Goal: Task Accomplishment & Management: Manage account settings

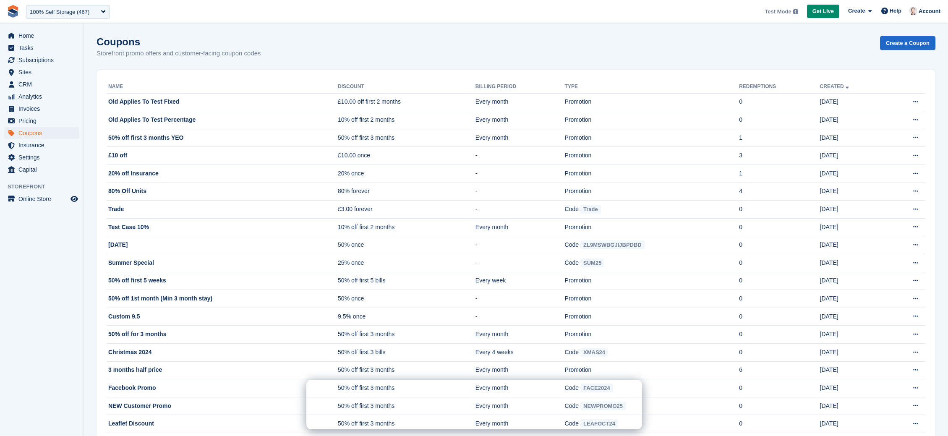
click at [52, 11] on div "100% Self Storage (467)" at bounding box center [60, 12] width 60 height 8
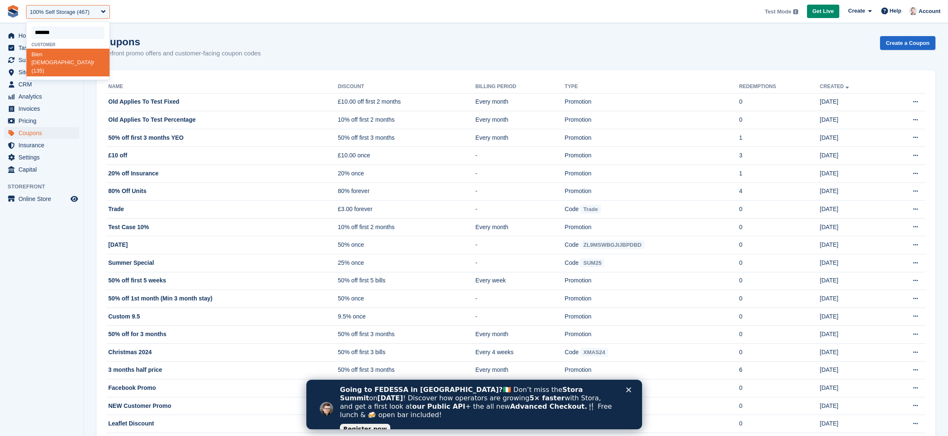
type input "********"
select select "***"
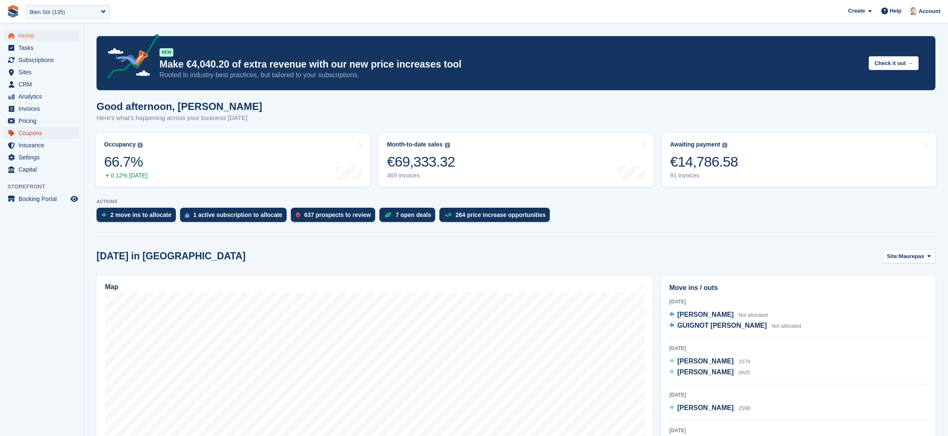
click at [32, 130] on span "Coupons" at bounding box center [43, 133] width 50 height 12
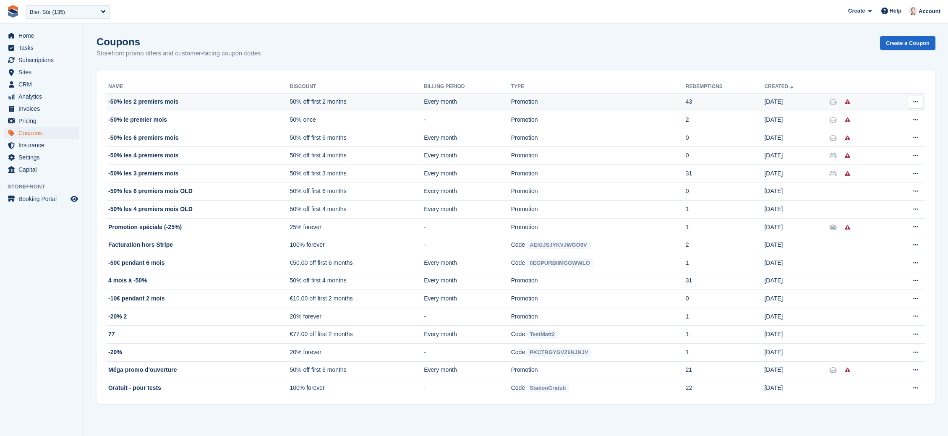
click at [919, 104] on button at bounding box center [916, 102] width 16 height 13
click at [393, 104] on td "50% off first 2 months" at bounding box center [357, 102] width 134 height 18
click at [141, 99] on td "-50% les 2 premiers mois" at bounding box center [198, 102] width 183 height 18
click at [575, 104] on td "Promotion" at bounding box center [598, 102] width 175 height 18
click at [206, 106] on td "-50% les 2 premiers mois" at bounding box center [198, 102] width 183 height 18
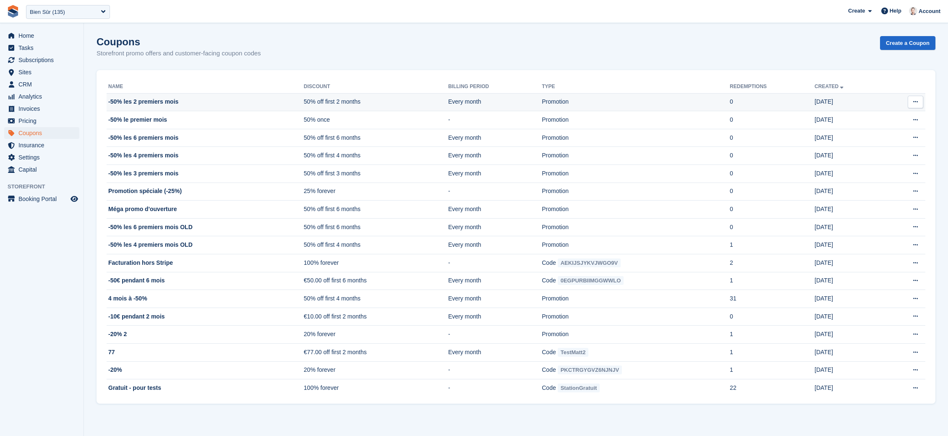
click at [214, 102] on td "-50% les 2 premiers mois" at bounding box center [205, 102] width 197 height 18
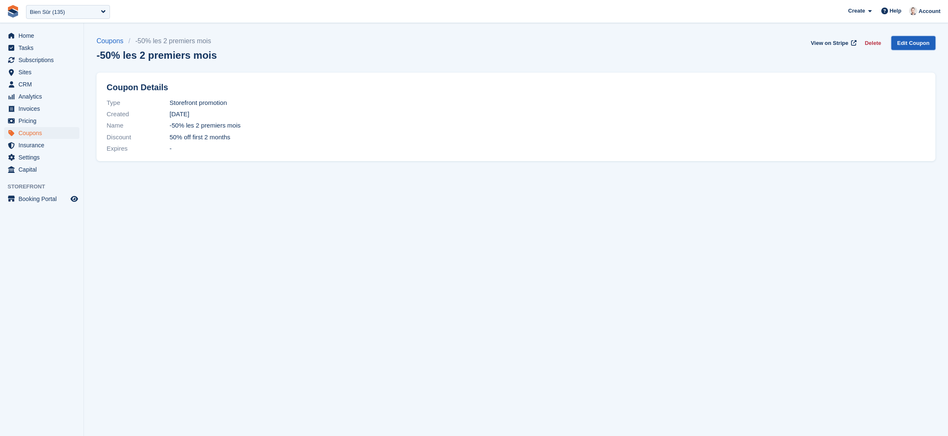
click at [906, 46] on link "Edit Coupon" at bounding box center [913, 43] width 44 height 14
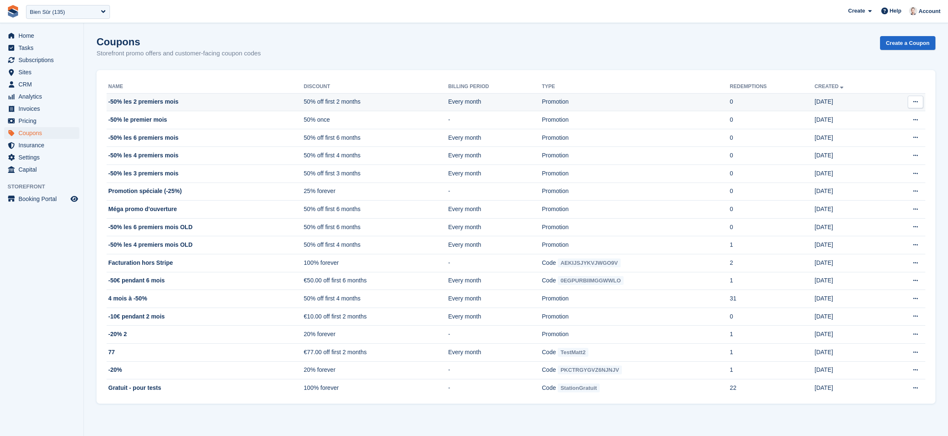
click at [605, 100] on td "Promotion" at bounding box center [636, 102] width 188 height 18
click at [521, 102] on td "Every month" at bounding box center [495, 102] width 94 height 18
click at [155, 104] on td "-50% les 2 premiers mois" at bounding box center [205, 102] width 197 height 18
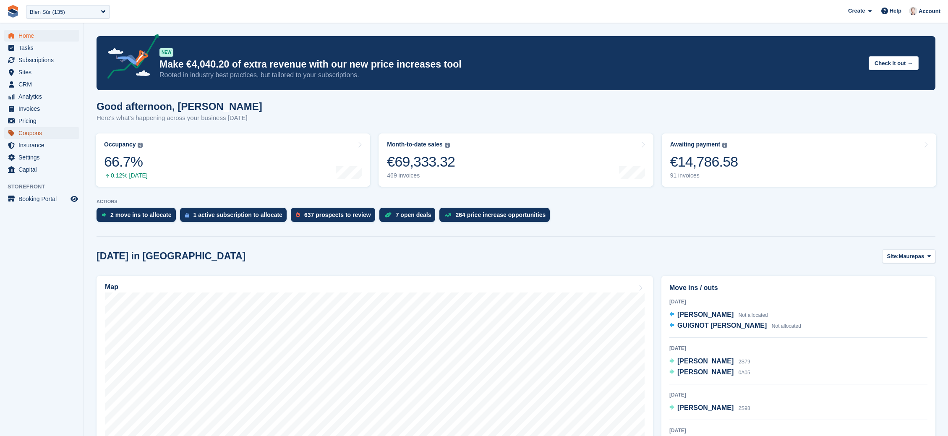
click at [28, 133] on span "Coupons" at bounding box center [43, 133] width 50 height 12
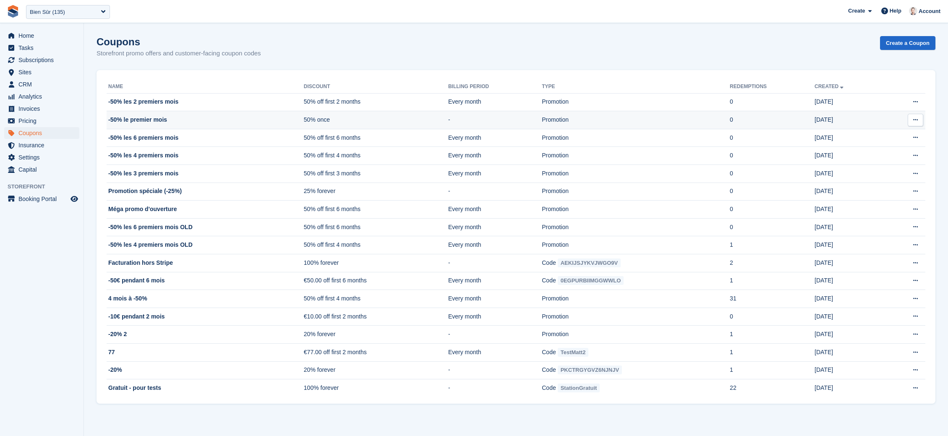
click at [144, 115] on td "-50% le premier mois" at bounding box center [205, 120] width 197 height 18
click at [155, 139] on td "-50% les 6 premiers mois" at bounding box center [205, 138] width 197 height 18
click at [164, 137] on td "-50% les 6 premiers mois" at bounding box center [205, 138] width 197 height 18
click at [151, 138] on td "-50% les 6 premiers mois" at bounding box center [205, 138] width 197 height 18
click at [155, 154] on td "-50% les 4 premiers mois" at bounding box center [205, 156] width 197 height 18
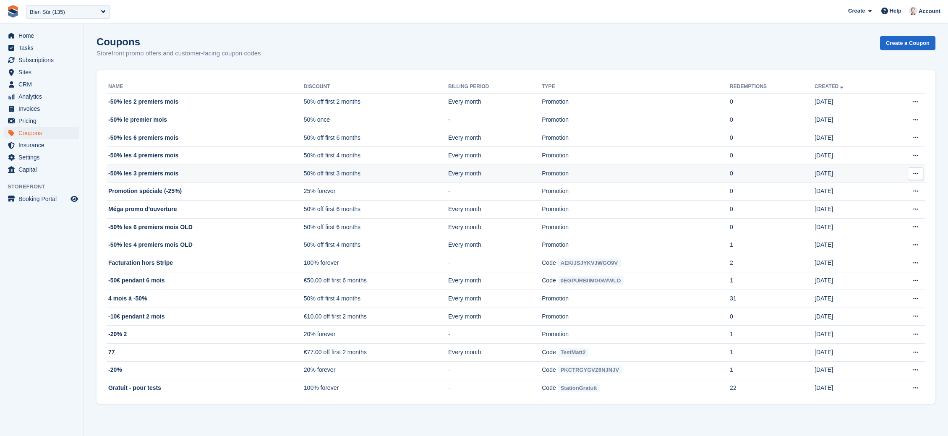
click at [148, 173] on td "-50% les 3 premiers mois" at bounding box center [205, 174] width 197 height 18
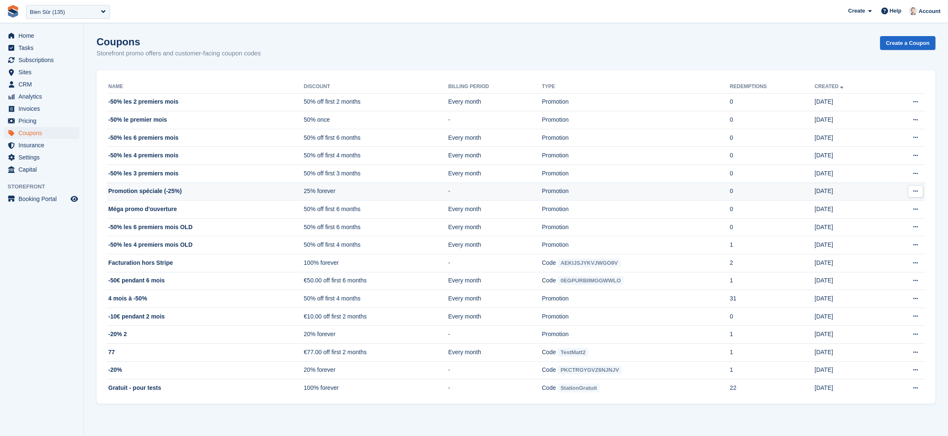
click at [140, 192] on td "Promotion spéciale (-25%)" at bounding box center [205, 192] width 197 height 18
click at [163, 209] on td "Méga promo d'ouverture" at bounding box center [205, 210] width 197 height 18
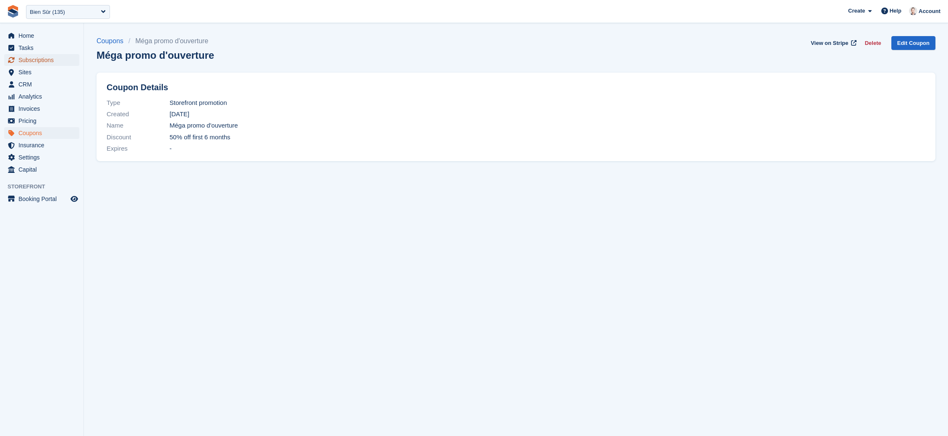
click at [37, 61] on span "Subscriptions" at bounding box center [43, 60] width 50 height 12
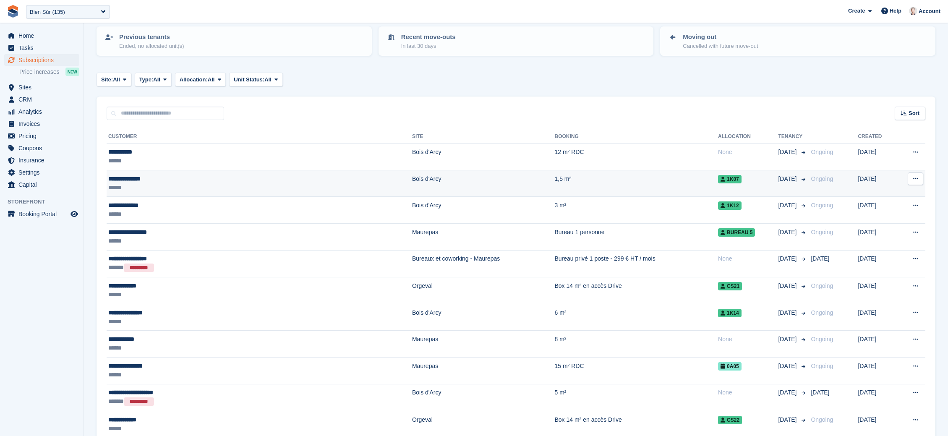
scroll to position [91, 0]
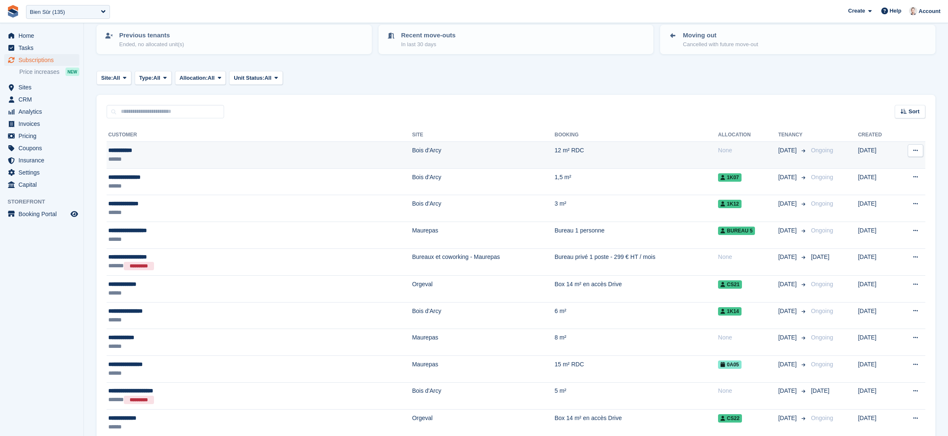
click at [554, 152] on td "12 m² RDC" at bounding box center [636, 155] width 164 height 27
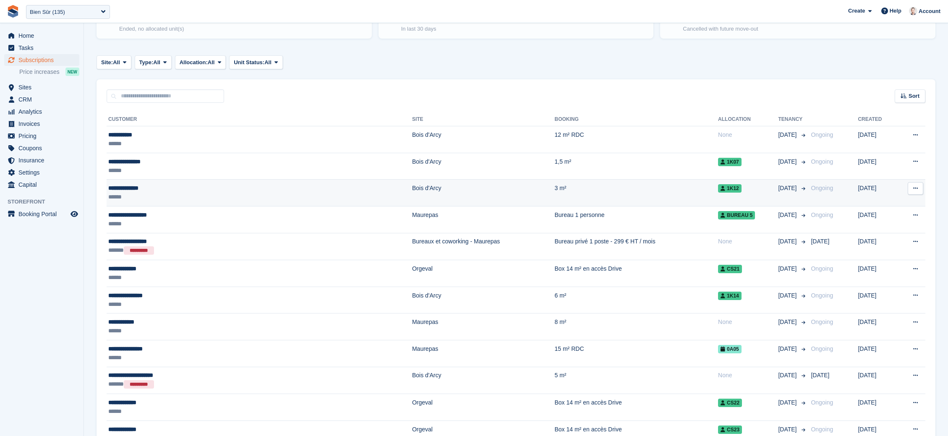
scroll to position [113, 0]
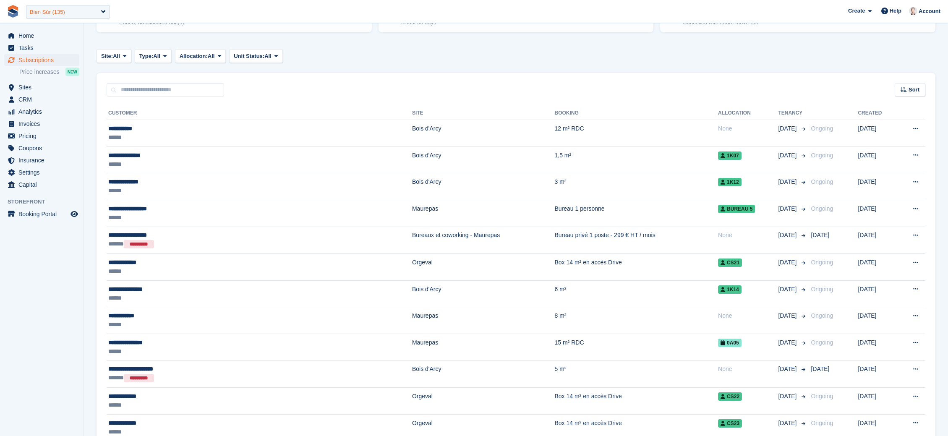
click at [60, 16] on div "Bien Sûr (135)" at bounding box center [47, 12] width 35 height 8
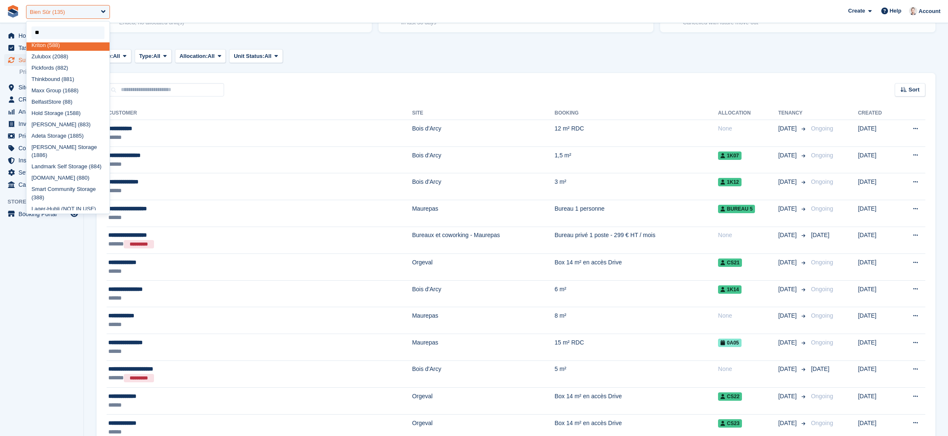
scroll to position [6, 0]
type input "***"
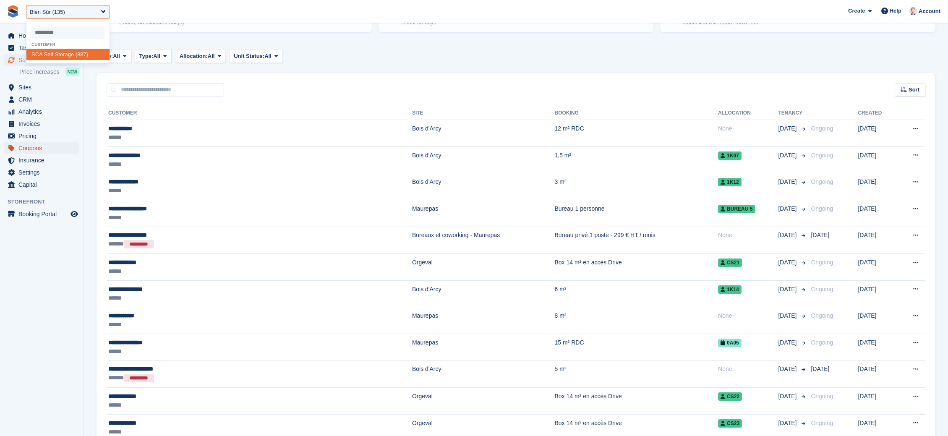
click at [26, 149] on span "Coupons" at bounding box center [43, 148] width 50 height 12
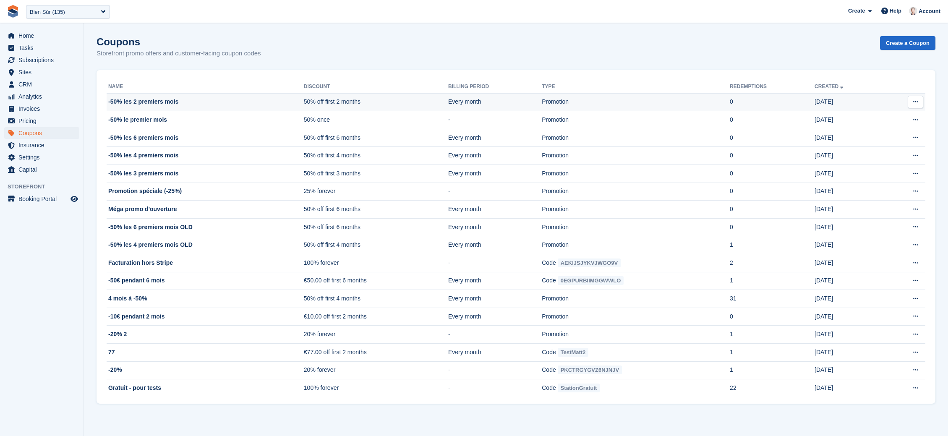
click at [915, 103] on icon at bounding box center [915, 101] width 5 height 5
click at [862, 131] on p "Edit coupon" at bounding box center [882, 129] width 73 height 11
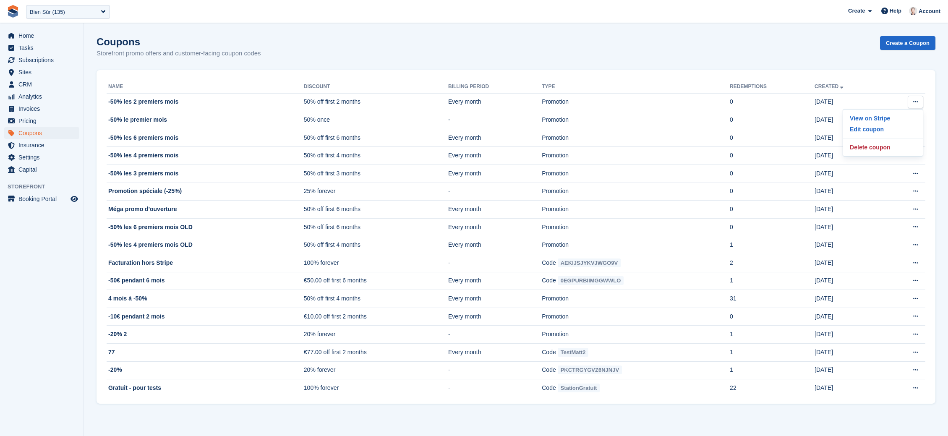
click at [945, 125] on section "Coupons Storefront promo offers and customer-facing coupon codes Create a Coupo…" at bounding box center [516, 218] width 864 height 436
click at [923, 121] on div at bounding box center [916, 120] width 16 height 13
click at [915, 120] on icon at bounding box center [915, 119] width 5 height 5
click at [879, 142] on p "Edit coupon" at bounding box center [882, 147] width 73 height 11
click at [937, 163] on section "Coupons Storefront promo offers and customer-facing coupon codes Create a Coupo…" at bounding box center [516, 218] width 864 height 436
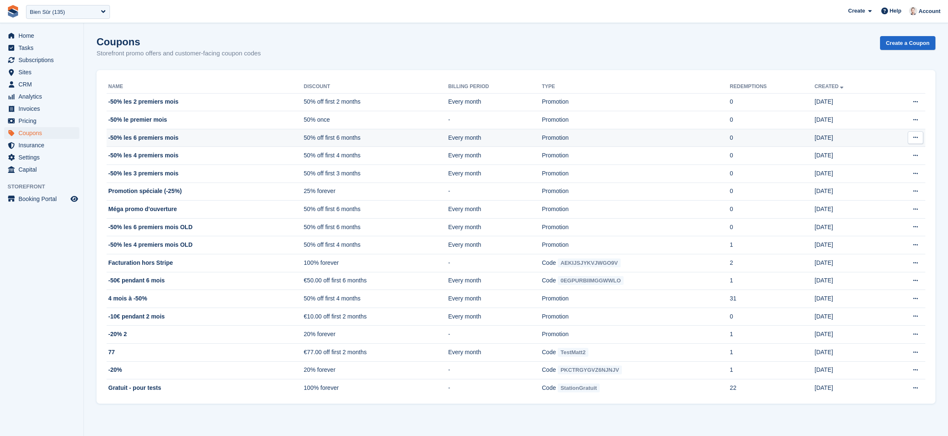
click at [918, 137] on button at bounding box center [916, 137] width 16 height 13
click at [896, 161] on p "Edit coupon" at bounding box center [882, 164] width 73 height 11
click at [938, 172] on section "Coupons Storefront promo offers and customer-facing coupon codes Create a Coupo…" at bounding box center [516, 218] width 864 height 436
click at [920, 157] on button at bounding box center [916, 155] width 16 height 13
click at [879, 180] on p "Edit coupon" at bounding box center [882, 183] width 73 height 11
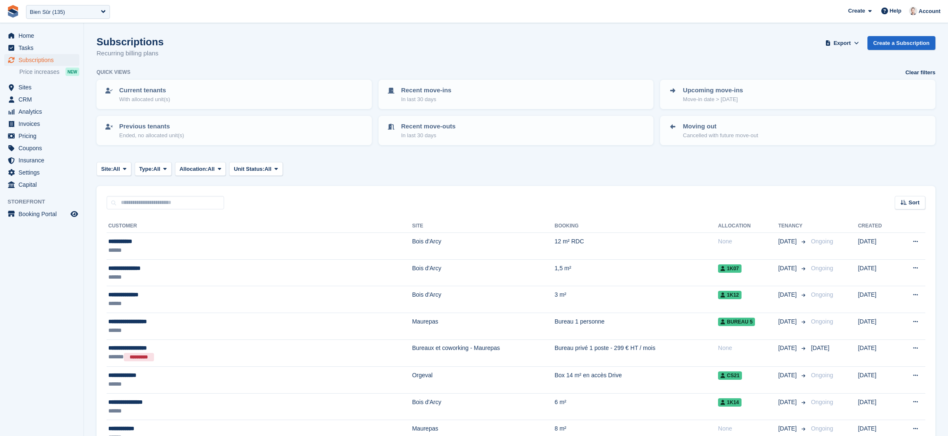
scroll to position [113, 0]
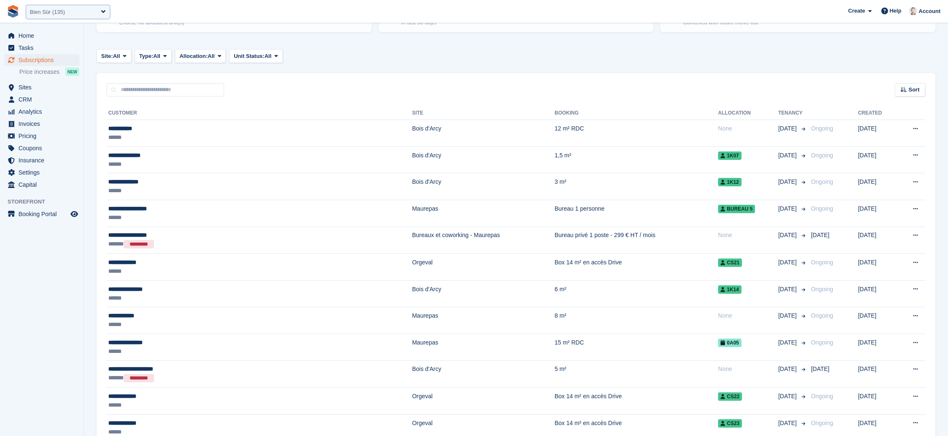
click at [68, 12] on div "Bien Sûr (135)" at bounding box center [68, 12] width 84 height 14
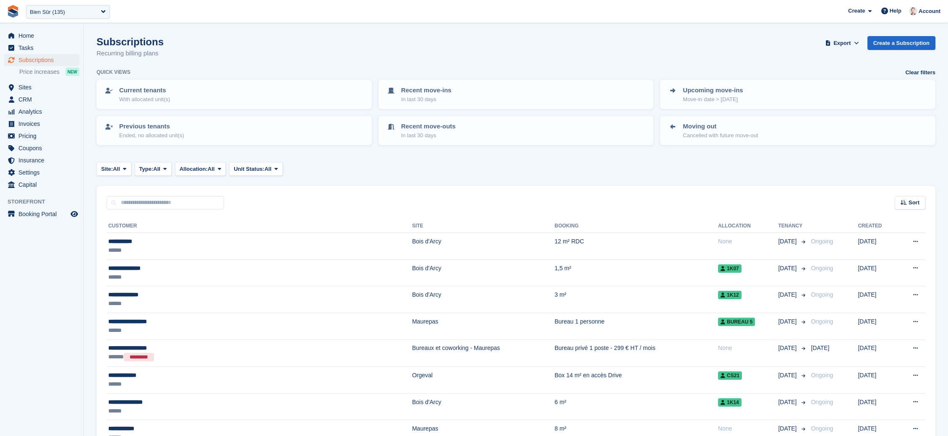
scroll to position [112, 0]
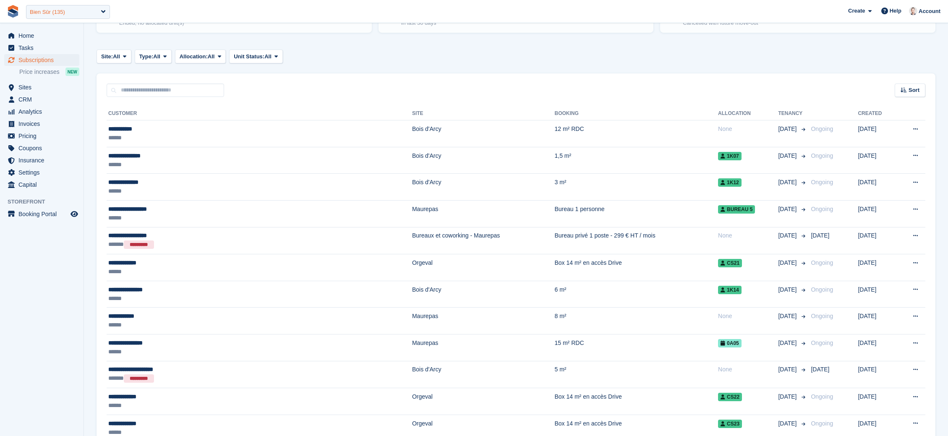
click at [68, 11] on div "Bien Sûr (135)" at bounding box center [68, 12] width 84 height 14
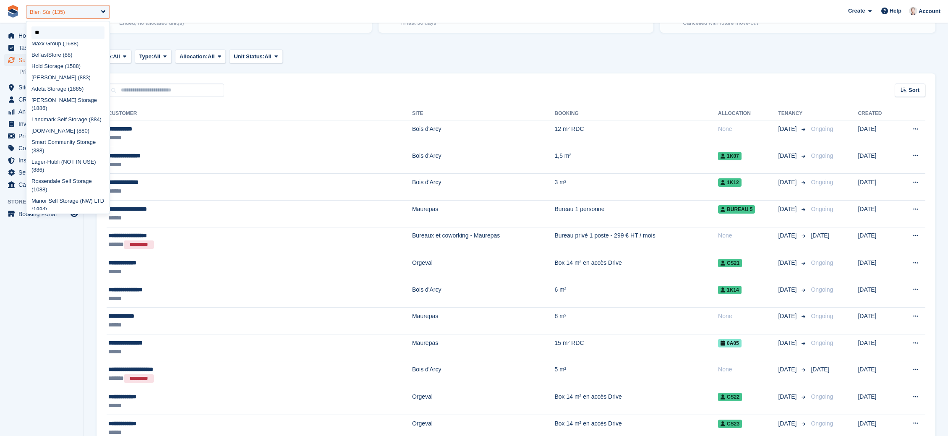
scroll to position [7, 0]
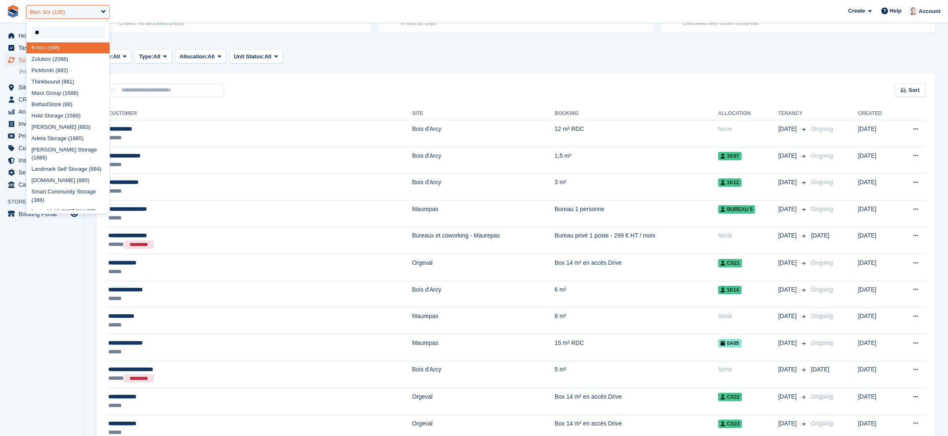
type input "***"
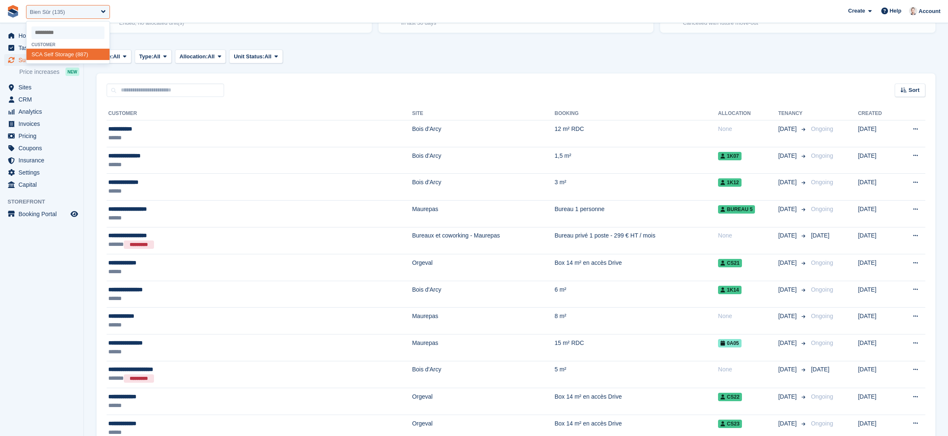
select select "***"
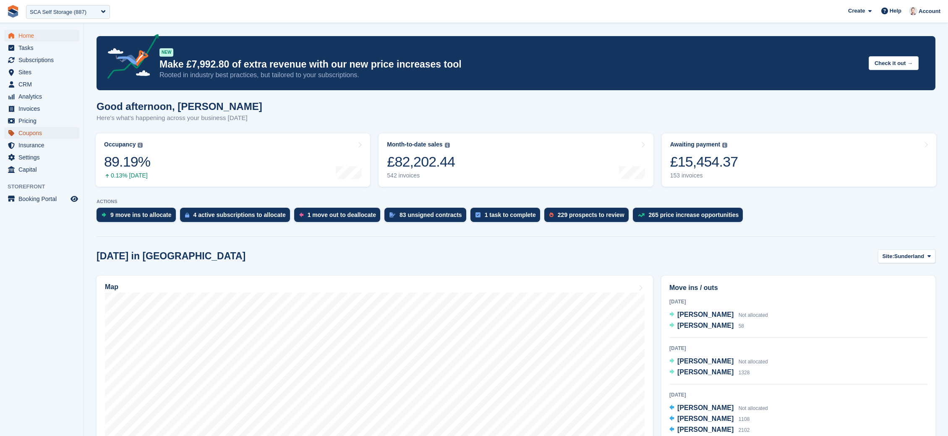
click at [31, 129] on span "Coupons" at bounding box center [43, 133] width 50 height 12
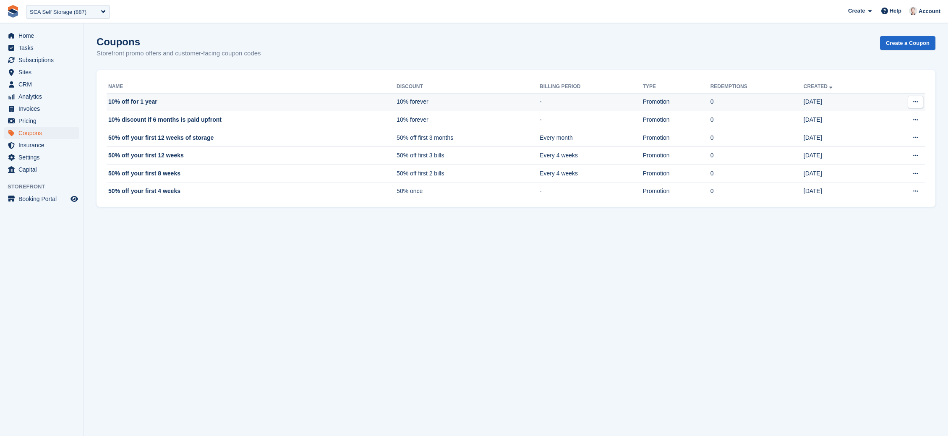
click at [146, 102] on td "10% off for 1 year" at bounding box center [252, 102] width 290 height 18
click at [914, 103] on icon at bounding box center [915, 101] width 5 height 5
click at [864, 127] on p "Edit coupon" at bounding box center [882, 129] width 73 height 11
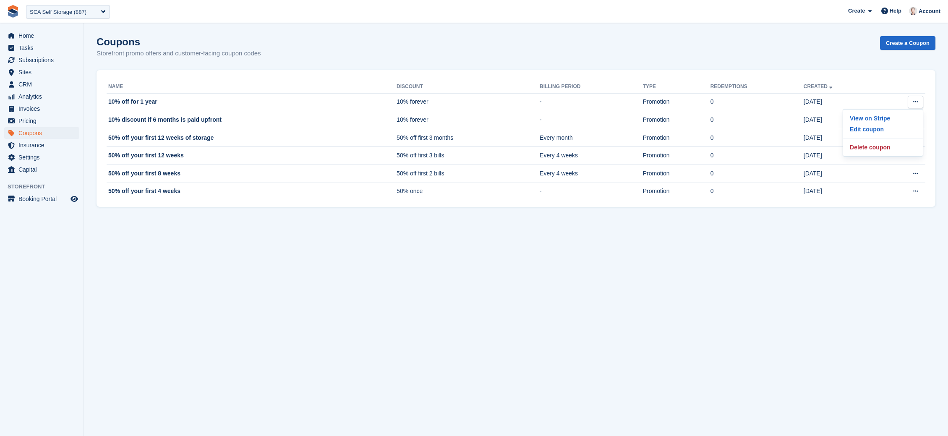
click at [601, 264] on section "Coupons Storefront promo offers and customer-facing coupon codes Create a Coupo…" at bounding box center [516, 218] width 864 height 436
click at [603, 261] on section "Coupons Storefront promo offers and customer-facing coupon codes Create a Coupo…" at bounding box center [516, 218] width 864 height 436
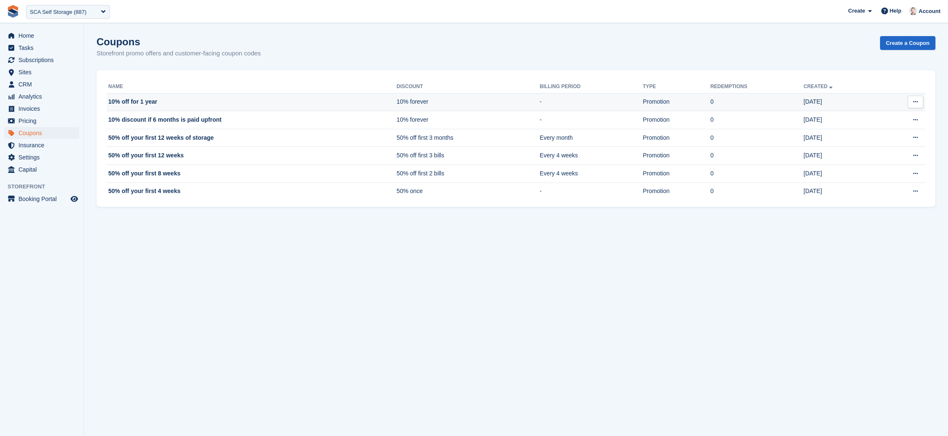
click at [158, 104] on td "10% off for 1 year" at bounding box center [252, 102] width 290 height 18
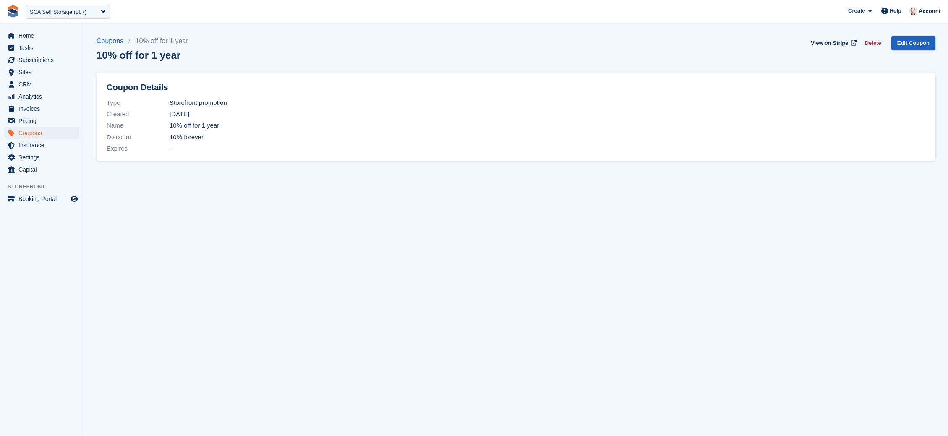
click at [907, 44] on link "Edit Coupon" at bounding box center [913, 43] width 44 height 14
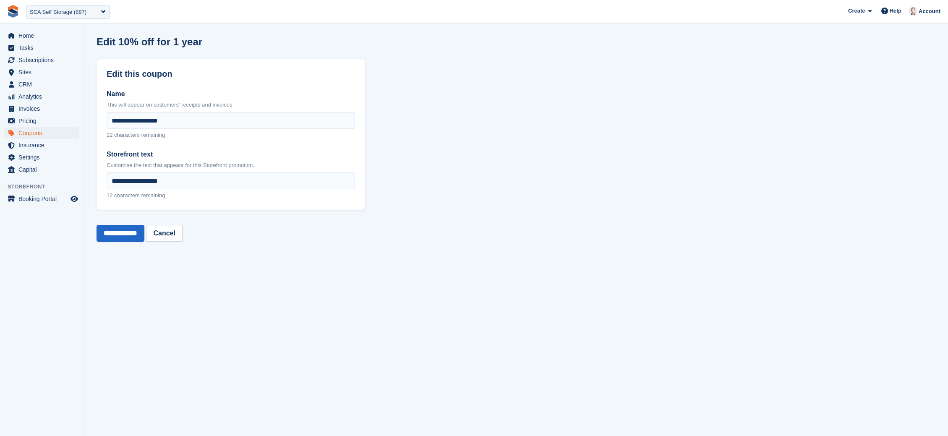
click at [656, 202] on section "**********" at bounding box center [516, 218] width 864 height 436
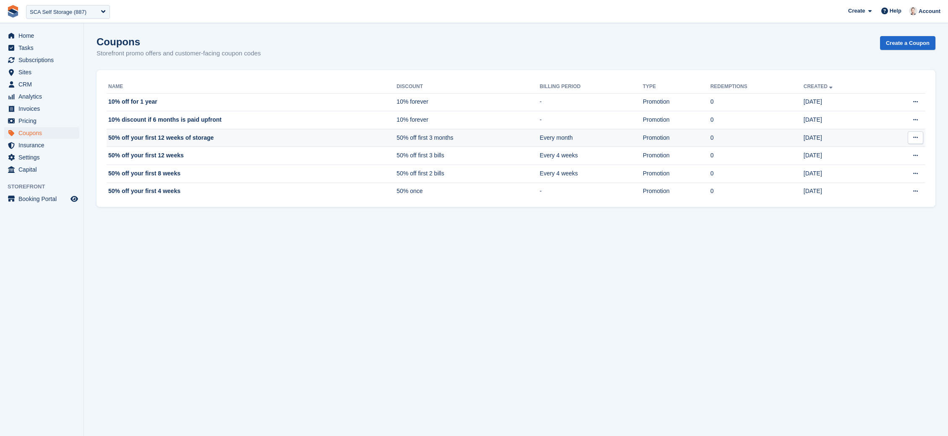
click at [916, 134] on button at bounding box center [916, 137] width 16 height 13
click at [864, 167] on p "Edit coupon" at bounding box center [882, 164] width 73 height 11
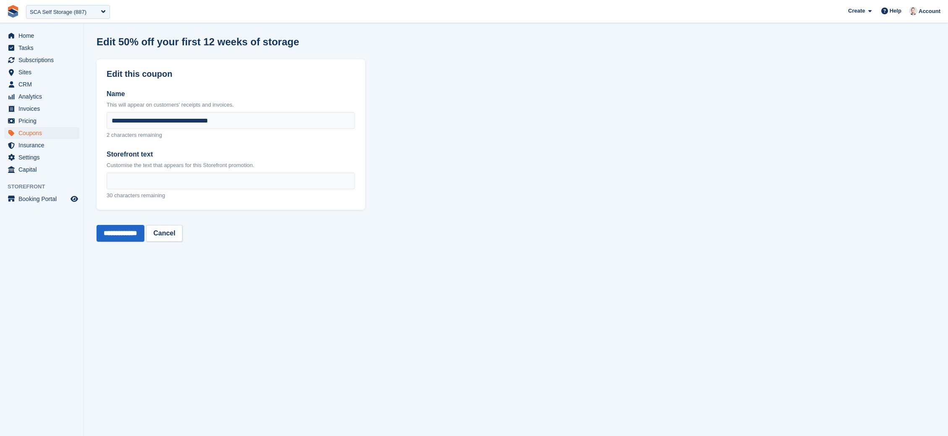
click at [457, 184] on section "**********" at bounding box center [516, 218] width 864 height 436
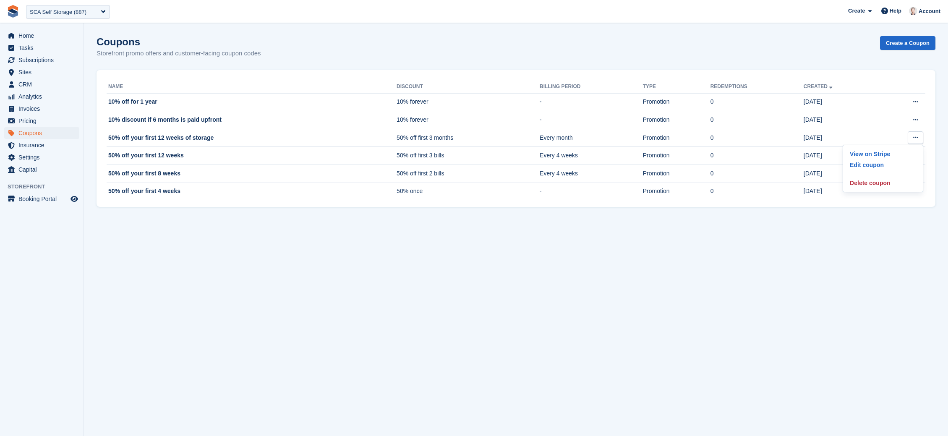
click at [475, 26] on section "Coupons Storefront promo offers and customer-facing coupon codes Create a Coupo…" at bounding box center [516, 218] width 864 height 436
click at [562, 60] on div "Coupons Storefront promo offers and customer-facing coupon codes Create a Coupon" at bounding box center [516, 52] width 839 height 32
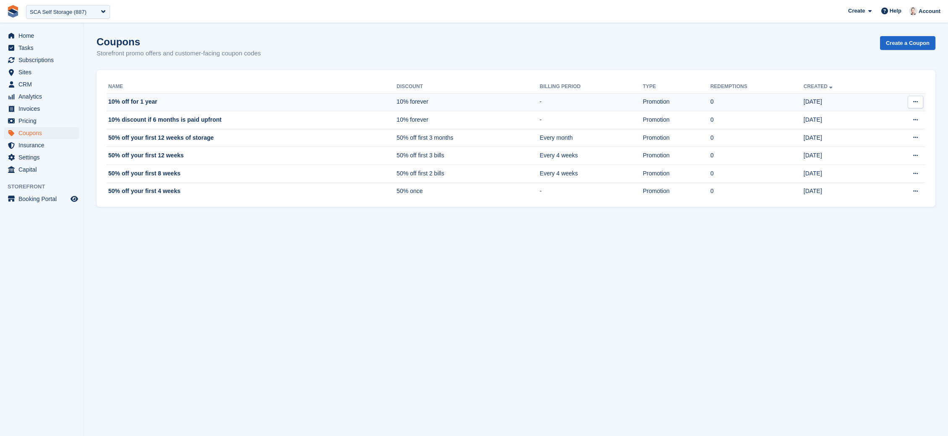
click at [911, 99] on button at bounding box center [916, 102] width 16 height 13
click at [890, 128] on p "Edit coupon" at bounding box center [882, 129] width 73 height 11
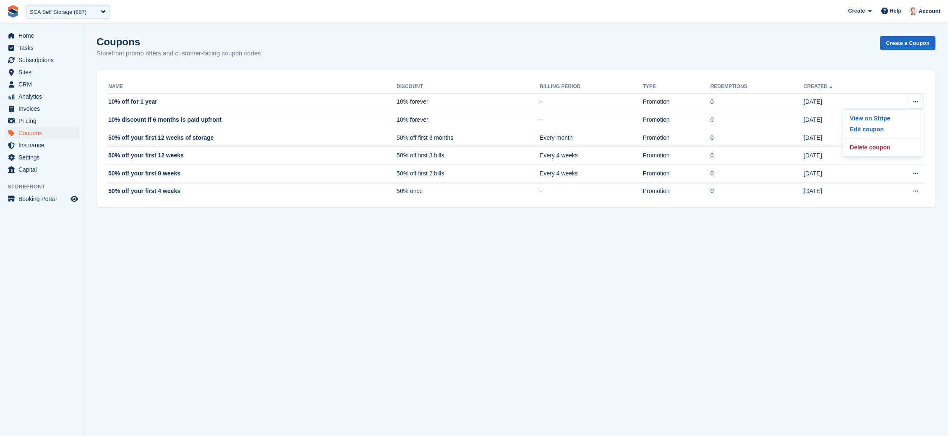
click at [763, 212] on section "Coupons Storefront promo offers and customer-facing coupon codes Create a Coupo…" at bounding box center [516, 218] width 864 height 436
click at [221, 123] on td "10% discount if 6 months is paid upfront" at bounding box center [252, 120] width 290 height 18
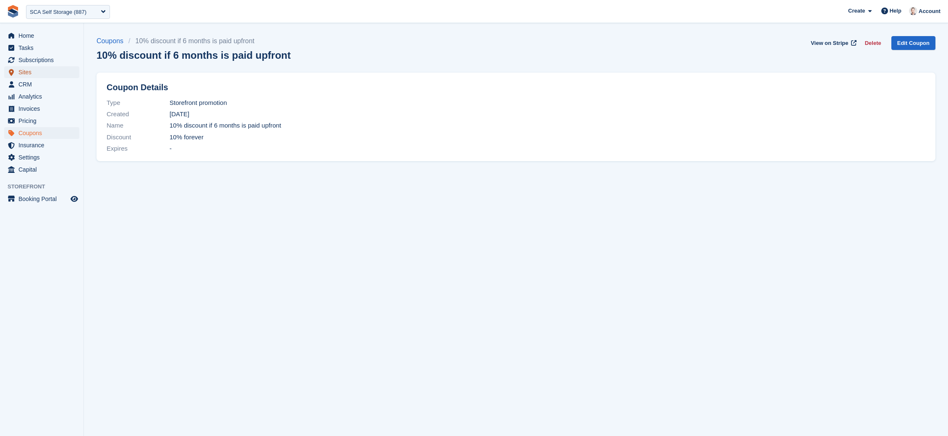
click at [24, 69] on span "Sites" at bounding box center [43, 72] width 50 height 12
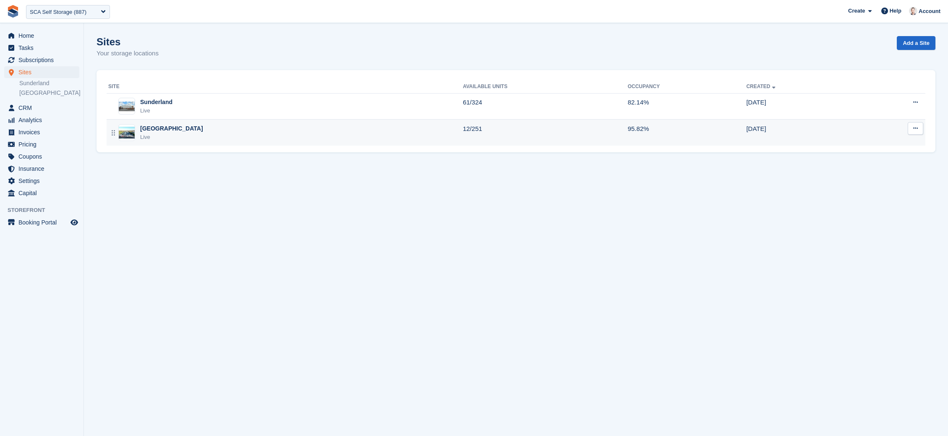
click at [151, 133] on div "[GEOGRAPHIC_DATA]" at bounding box center [171, 128] width 63 height 9
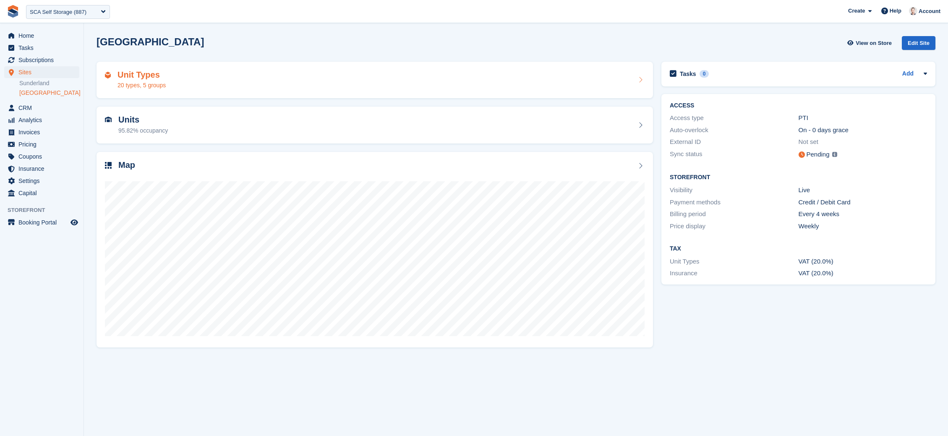
click at [164, 90] on div "Unit Types 20 types, 5 groups" at bounding box center [375, 80] width 556 height 37
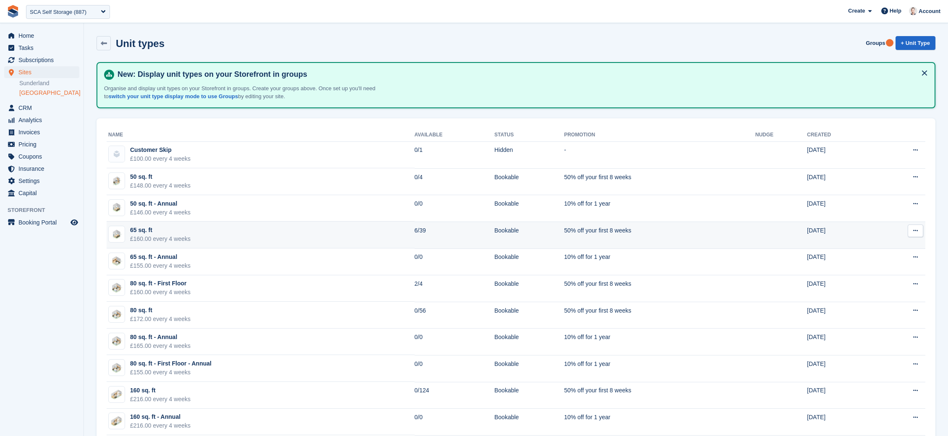
click at [614, 240] on td "50% off your first 8 weeks" at bounding box center [659, 235] width 191 height 27
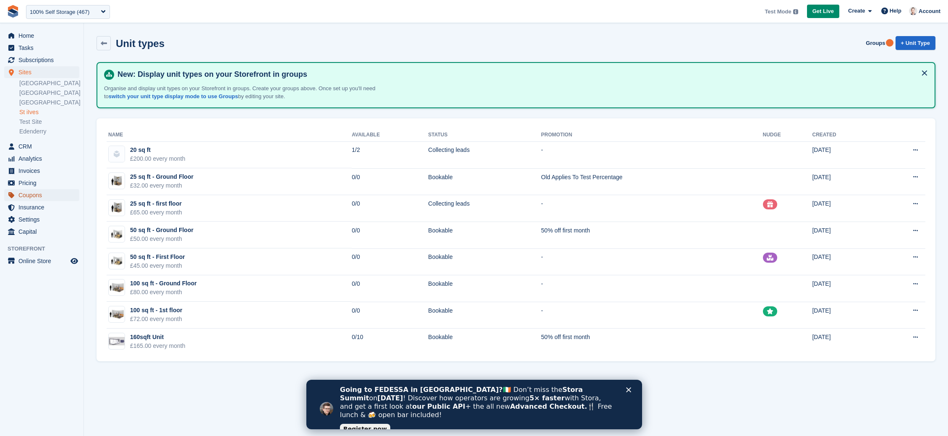
click at [21, 199] on span "Coupons" at bounding box center [43, 195] width 50 height 12
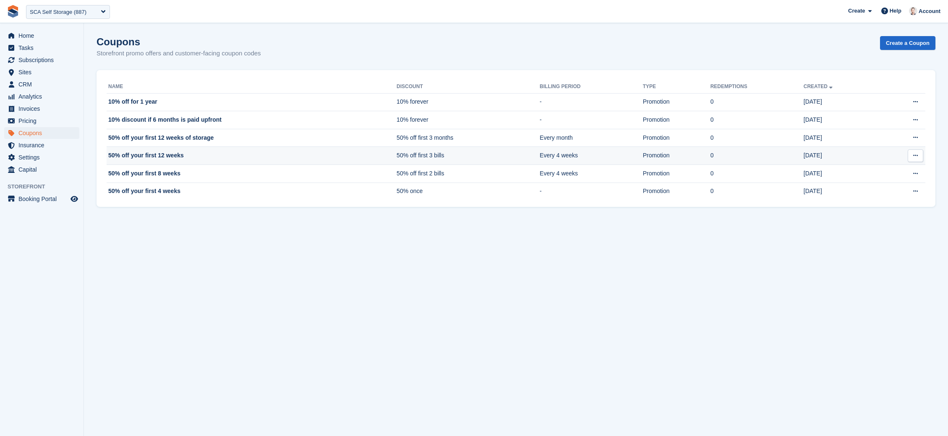
click at [157, 155] on td "50% off your first 12 weeks" at bounding box center [252, 156] width 290 height 18
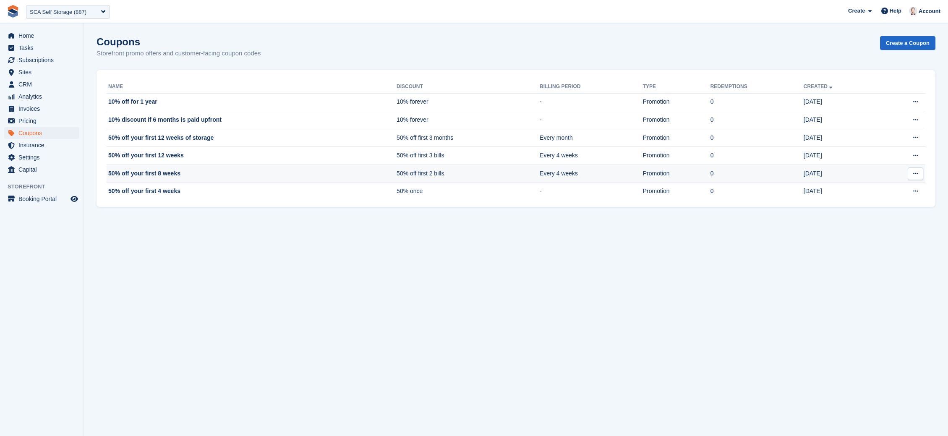
click at [152, 176] on td "50% off your first 8 weeks" at bounding box center [252, 174] width 290 height 18
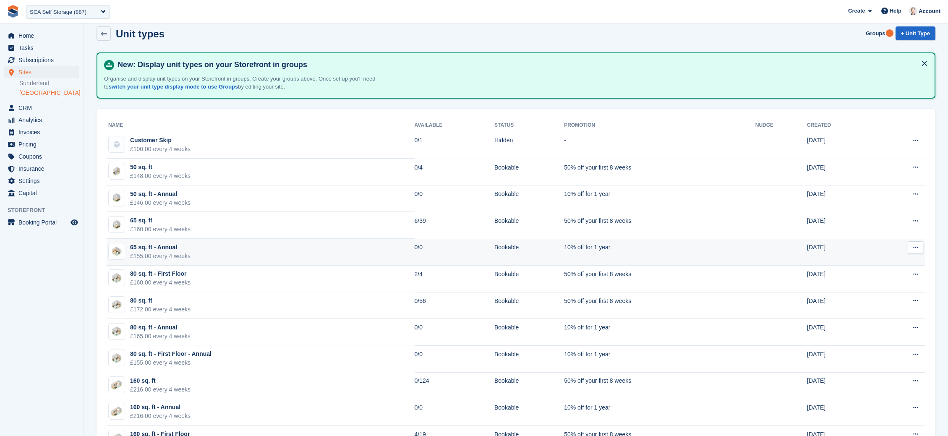
scroll to position [12, 0]
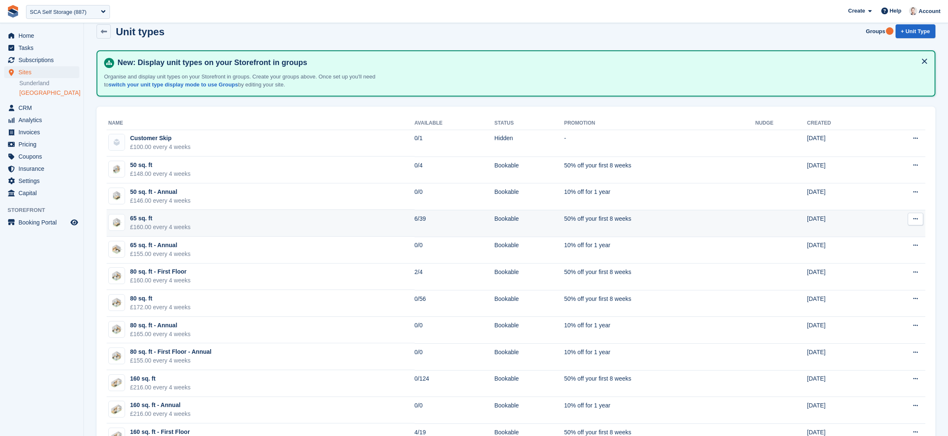
click at [915, 219] on icon at bounding box center [915, 218] width 5 height 5
click at [864, 234] on p "Edit unit type" at bounding box center [882, 235] width 73 height 11
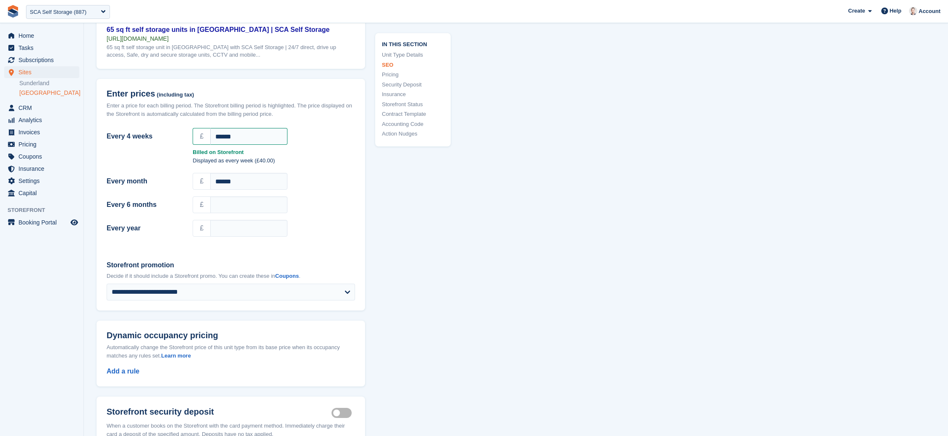
scroll to position [12, 0]
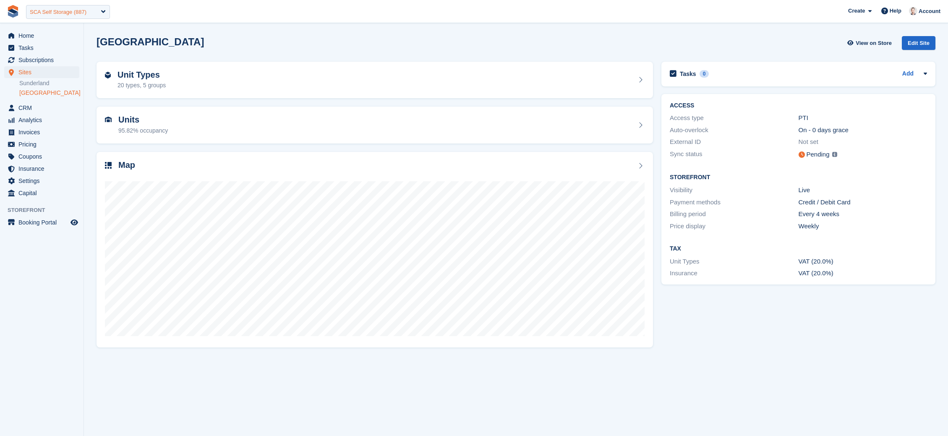
click at [61, 13] on div "SCA Self Storage (887)" at bounding box center [58, 12] width 57 height 8
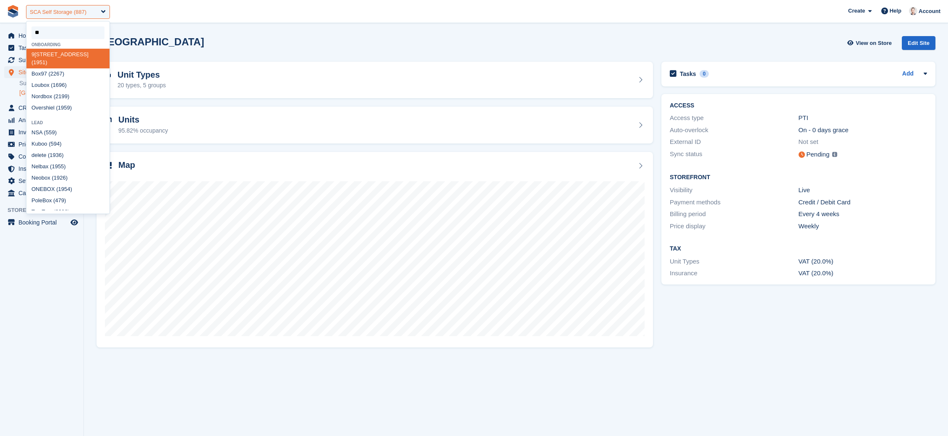
type input "***"
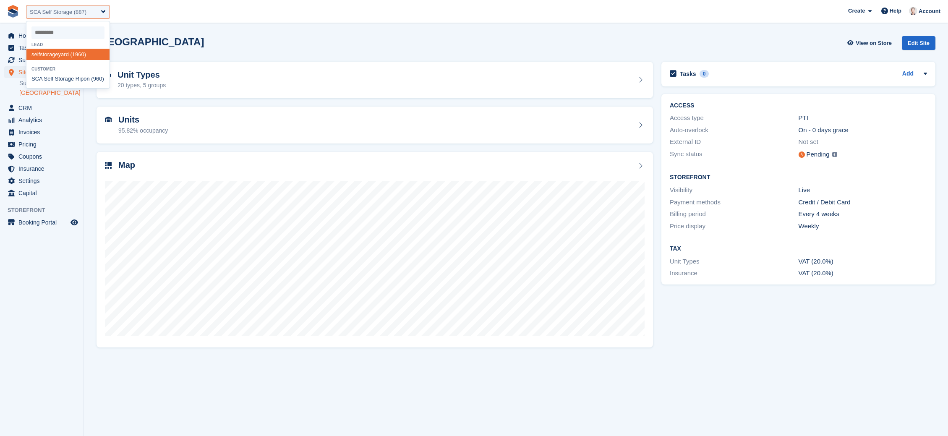
select select "****"
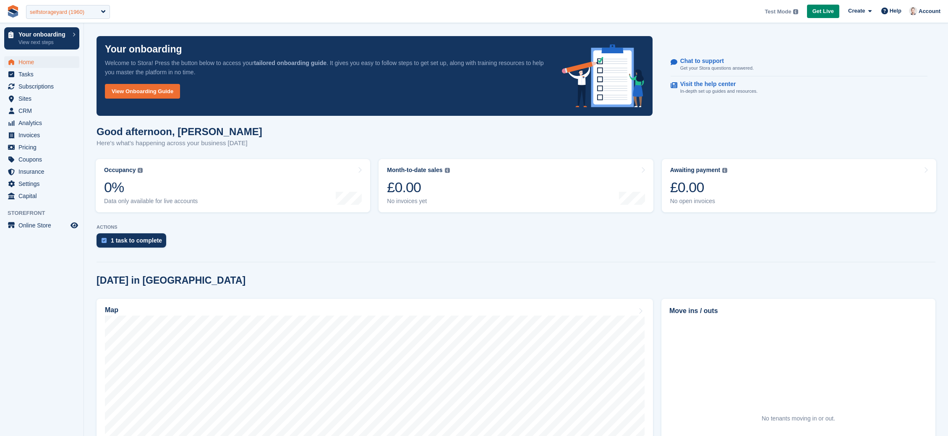
click at [57, 15] on div "selfstorageyard (1960)" at bounding box center [57, 12] width 55 height 8
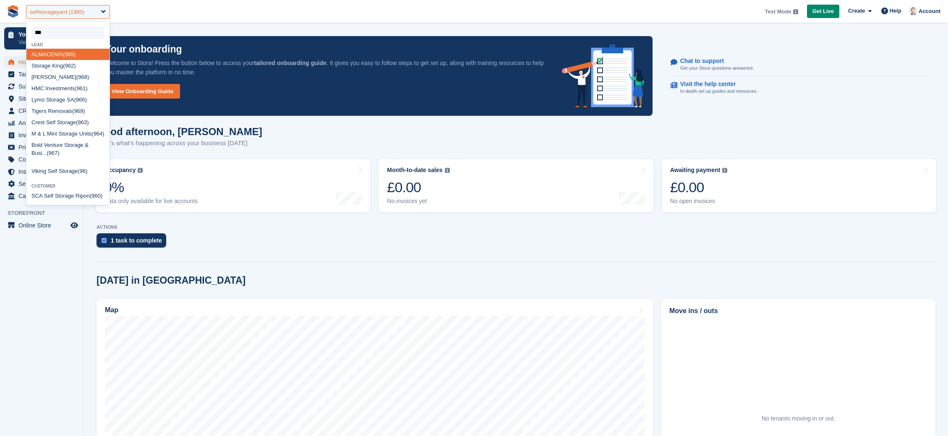
type input "****"
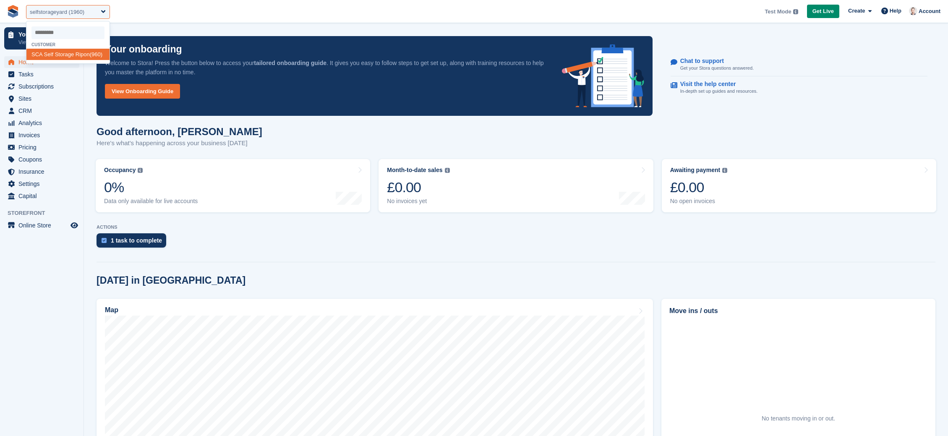
select select "***"
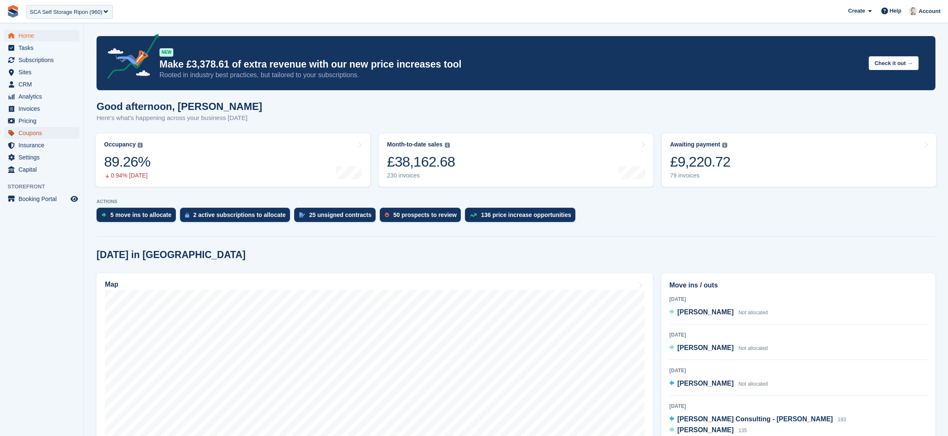
click at [32, 135] on span "Coupons" at bounding box center [43, 133] width 50 height 12
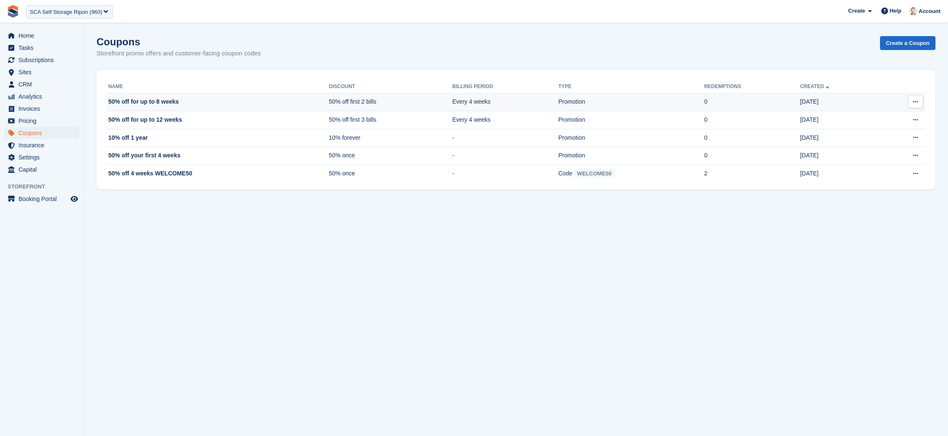
click at [172, 104] on td "50% off for up to 8 weeks" at bounding box center [218, 102] width 222 height 18
click at [157, 139] on td "10% off 1 year" at bounding box center [218, 138] width 222 height 18
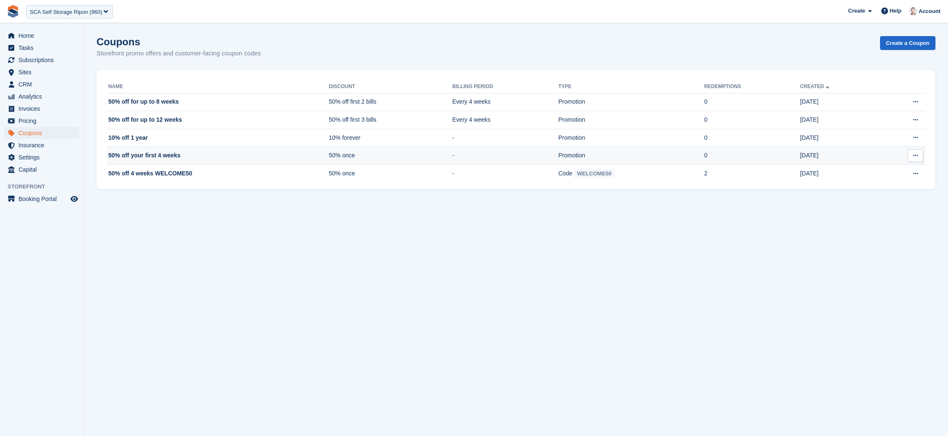
click at [173, 156] on td "50% off your first 4 weeks" at bounding box center [218, 156] width 222 height 18
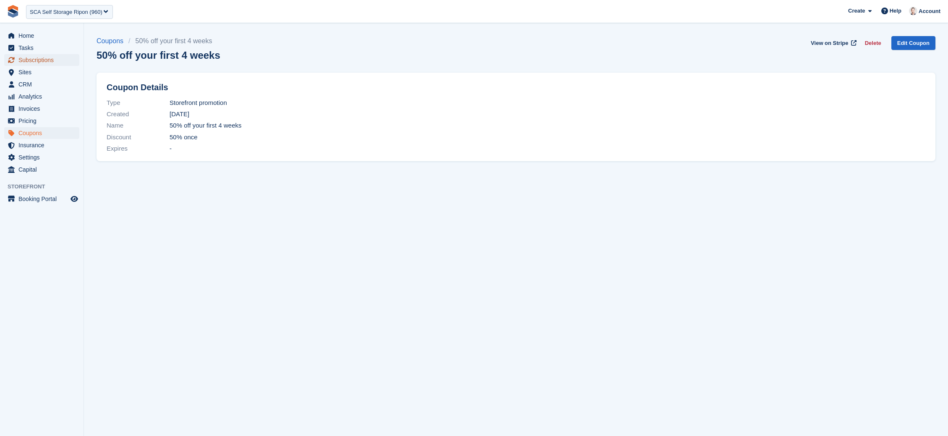
click at [38, 59] on span "Subscriptions" at bounding box center [43, 60] width 50 height 12
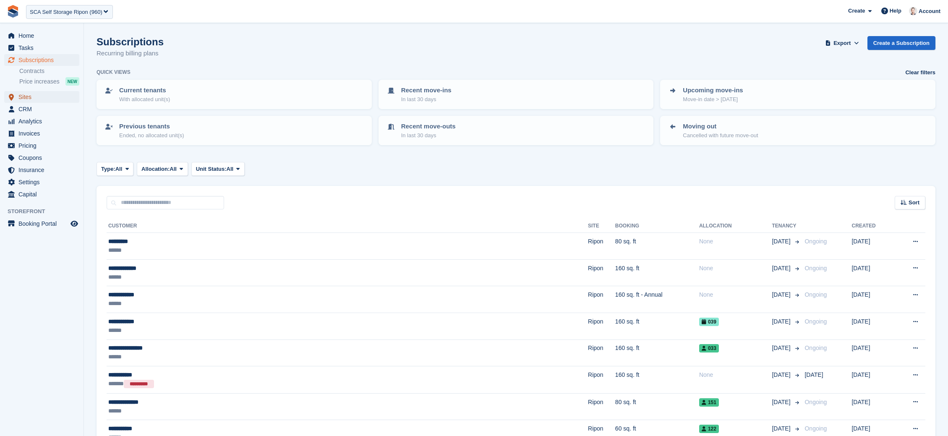
click at [27, 95] on span "Sites" at bounding box center [43, 97] width 50 height 12
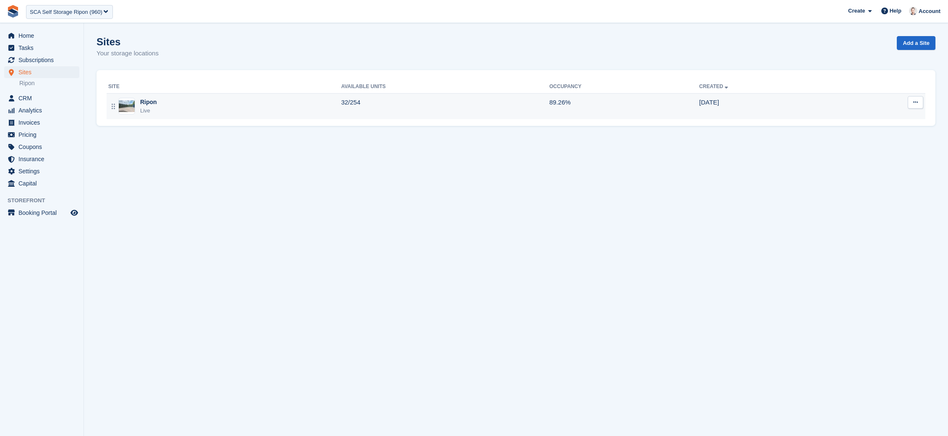
click at [157, 102] on div "Ripon Live" at bounding box center [224, 106] width 233 height 17
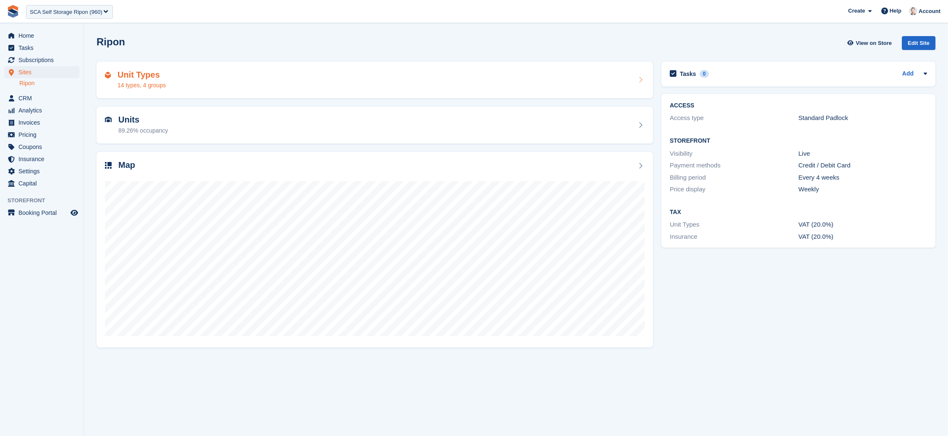
click at [211, 87] on div "Unit Types 14 types, 4 groups" at bounding box center [375, 80] width 540 height 20
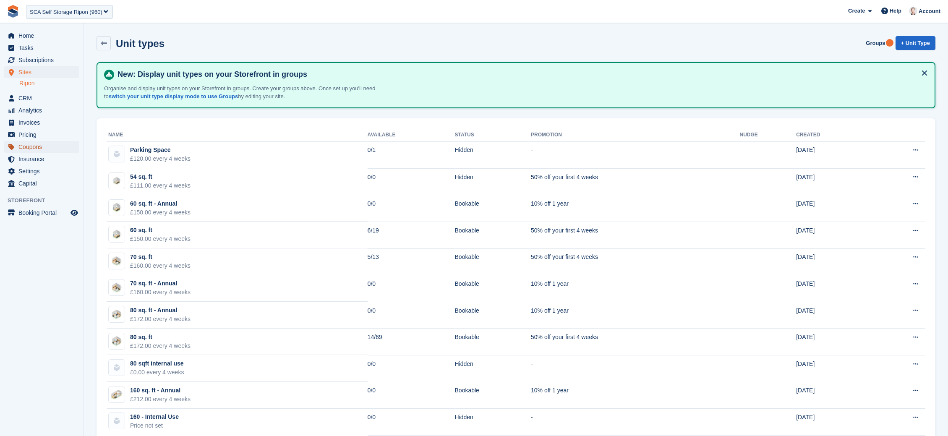
click at [28, 150] on span "Coupons" at bounding box center [43, 147] width 50 height 12
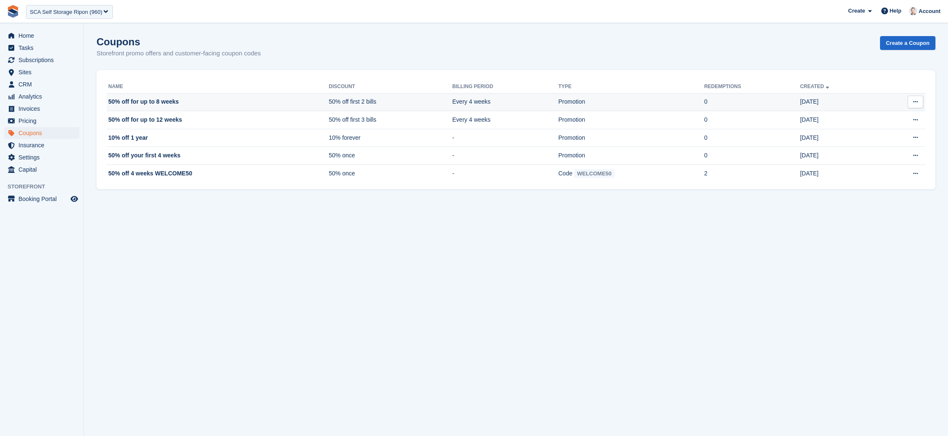
click at [914, 104] on icon at bounding box center [915, 101] width 5 height 5
click at [885, 130] on p "Edit coupon" at bounding box center [882, 129] width 73 height 11
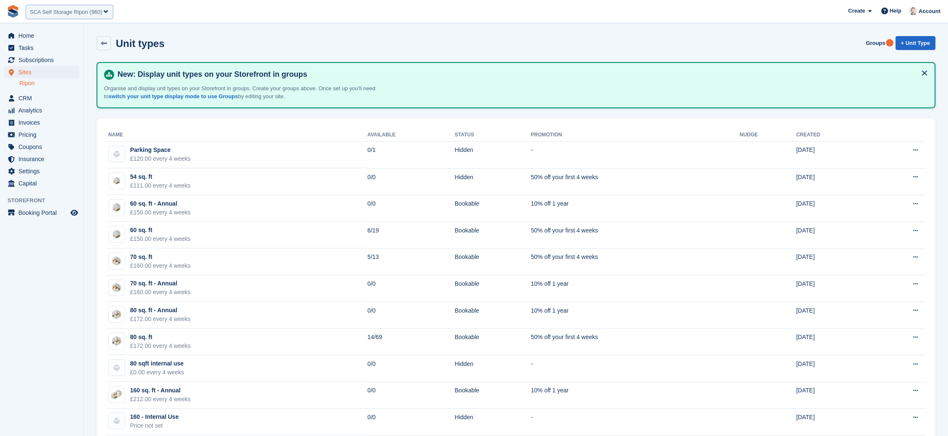
click at [46, 11] on div "SCA Self Storage Ripon (960)" at bounding box center [66, 12] width 73 height 8
click at [34, 59] on span "Subscriptions" at bounding box center [43, 60] width 50 height 12
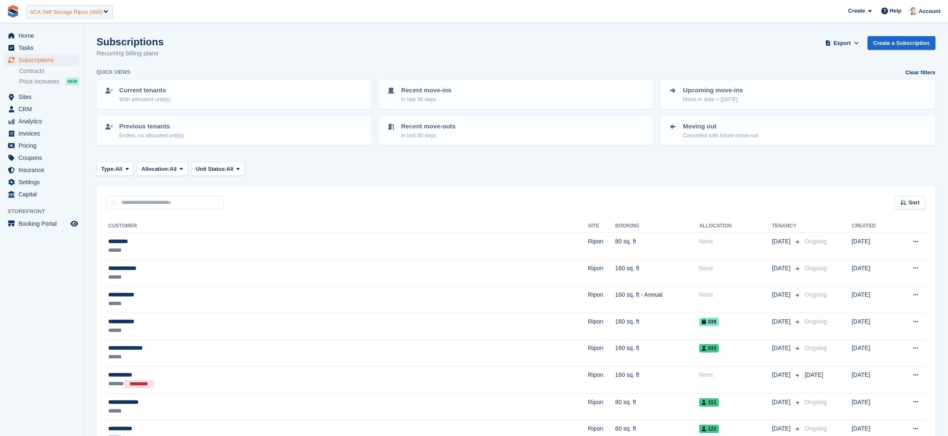
click at [58, 16] on div "SCA Self Storage Ripon (960)" at bounding box center [66, 12] width 73 height 8
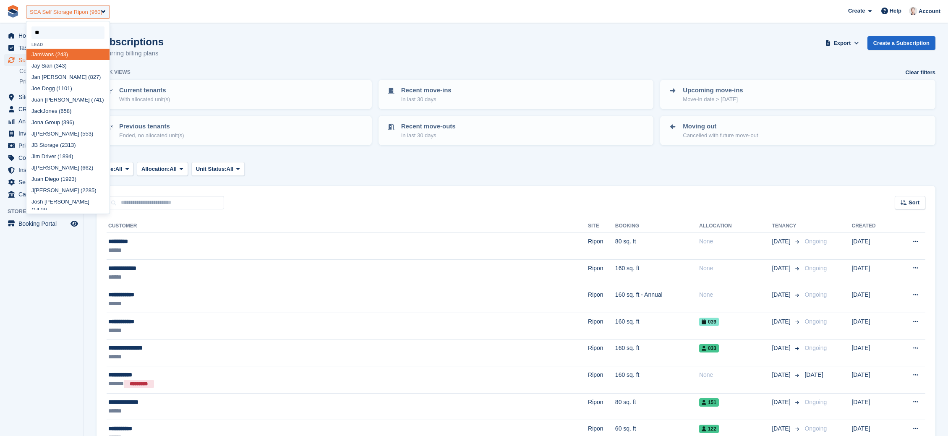
type input "***"
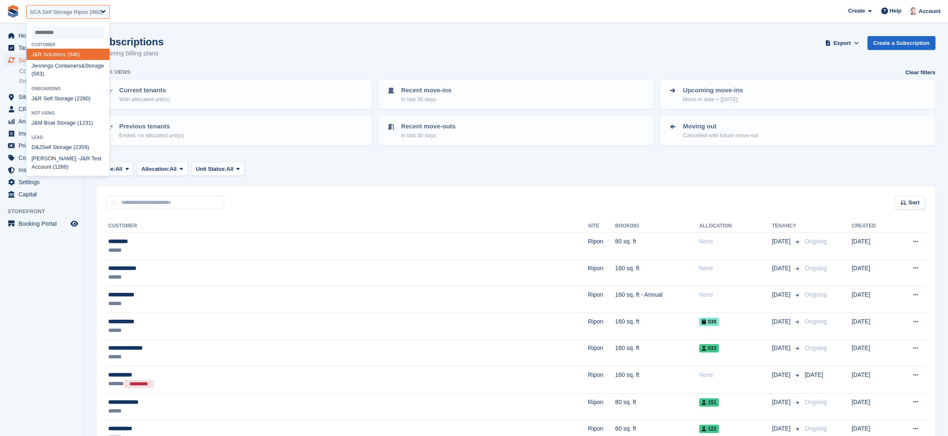
select select "***"
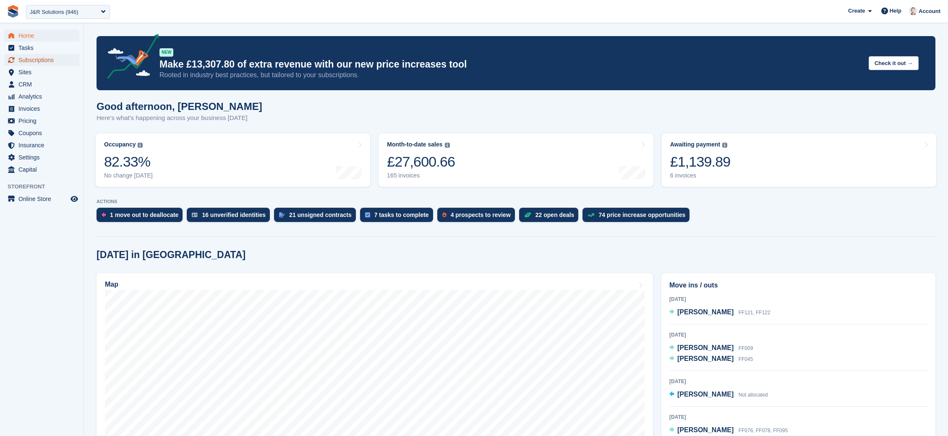
click at [33, 61] on span "Subscriptions" at bounding box center [43, 60] width 50 height 12
